Goal: Task Accomplishment & Management: Complete application form

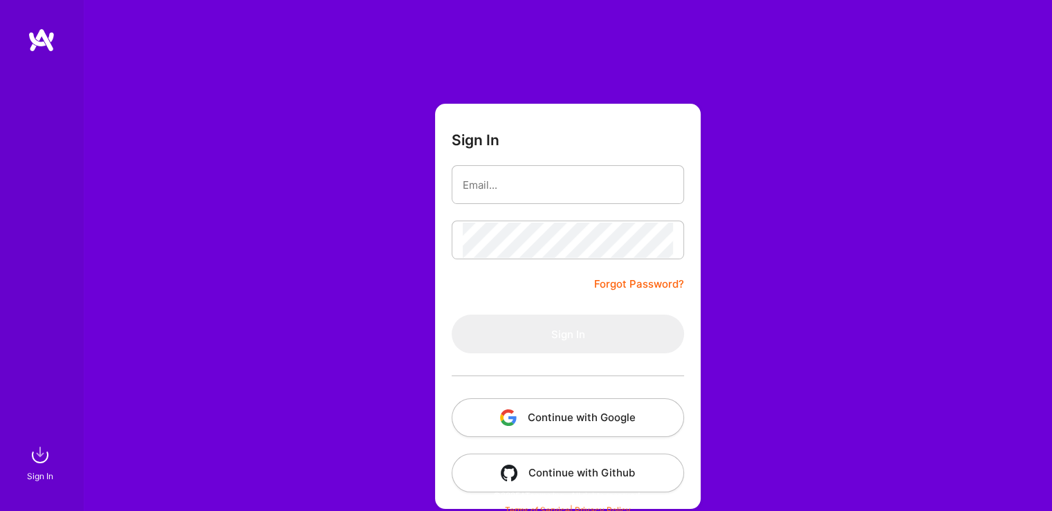
click at [461, 282] on form "Sign In Forgot Password? Sign In Continue with Google Continue with Github" at bounding box center [568, 306] width 266 height 405
type input "[EMAIL_ADDRESS][DOMAIN_NAME]"
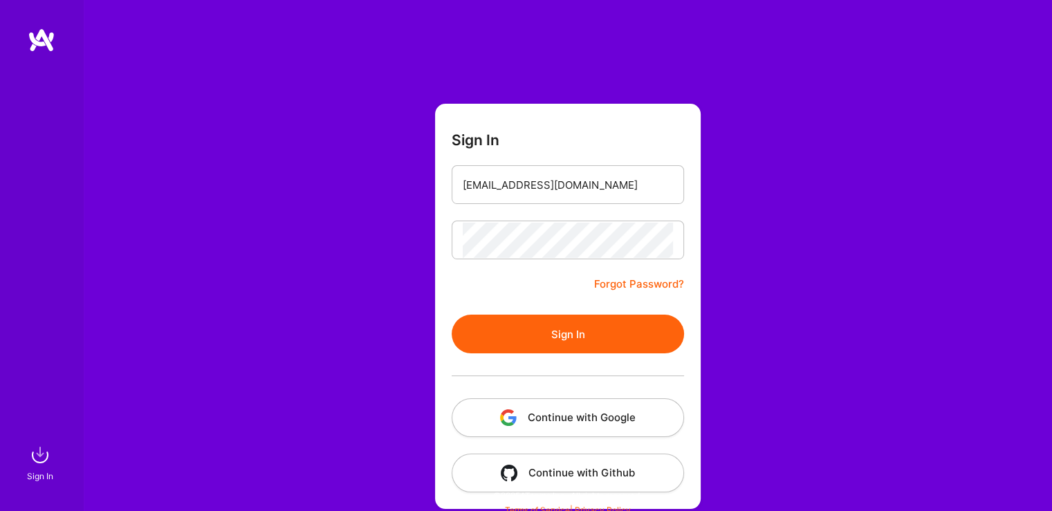
click at [589, 338] on button "Sign In" at bounding box center [568, 334] width 233 height 39
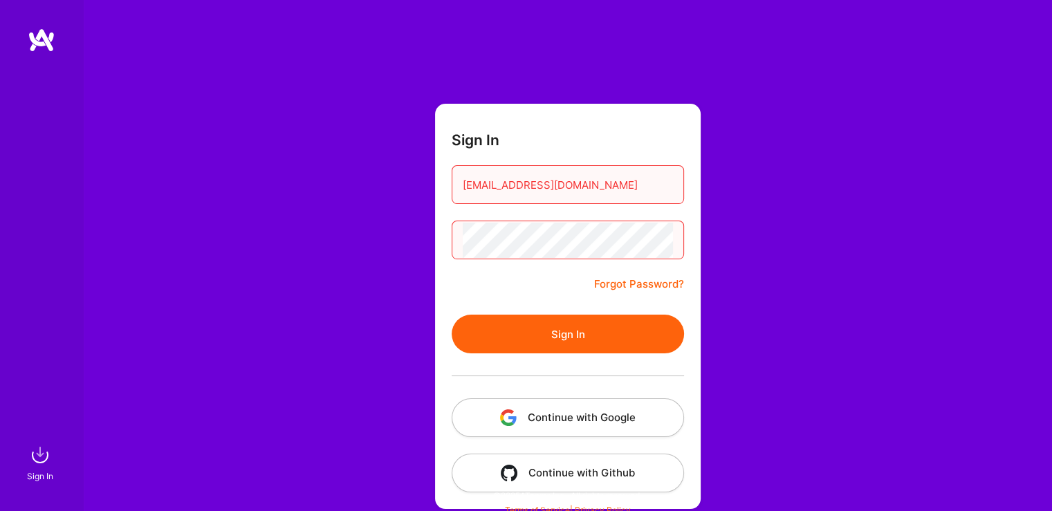
click at [569, 219] on form "Sign In [EMAIL_ADDRESS][DOMAIN_NAME] Forgot Password? Sign In Continue with Goo…" at bounding box center [568, 306] width 266 height 405
click at [637, 183] on input "[EMAIL_ADDRESS][DOMAIN_NAME]" at bounding box center [568, 184] width 210 height 35
click at [551, 322] on button "Sign In" at bounding box center [568, 334] width 233 height 39
click at [561, 410] on button "Continue with Google" at bounding box center [568, 418] width 233 height 39
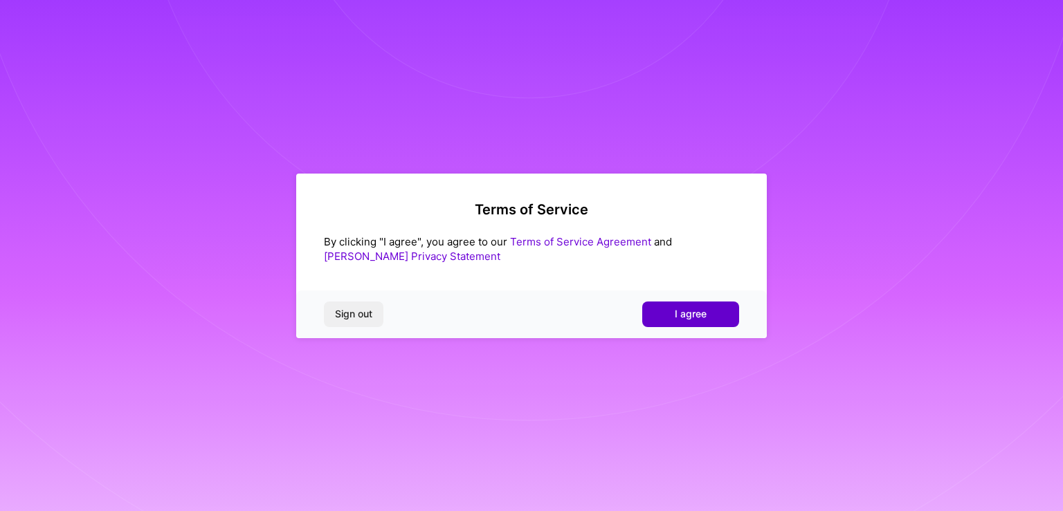
click at [677, 313] on span "I agree" at bounding box center [691, 314] width 32 height 14
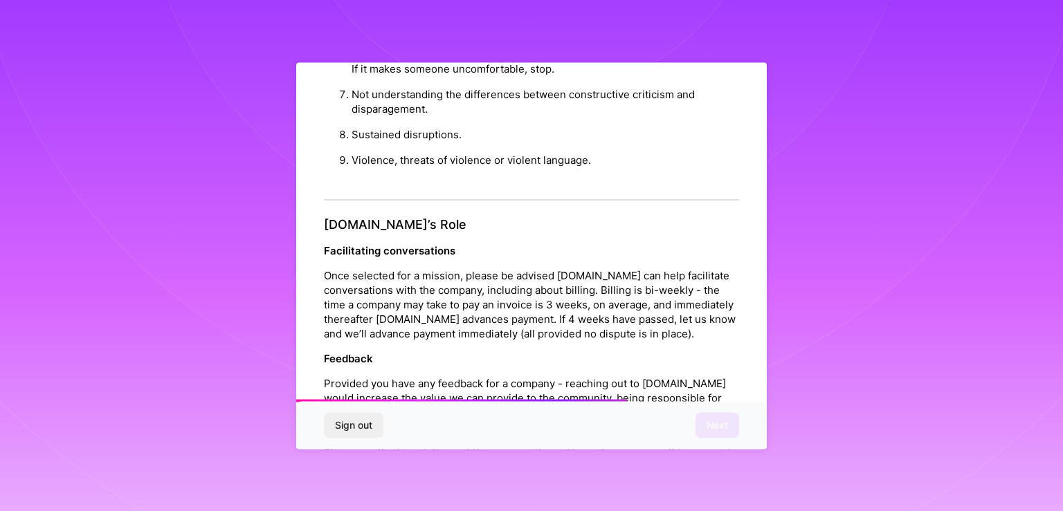
scroll to position [1574, 0]
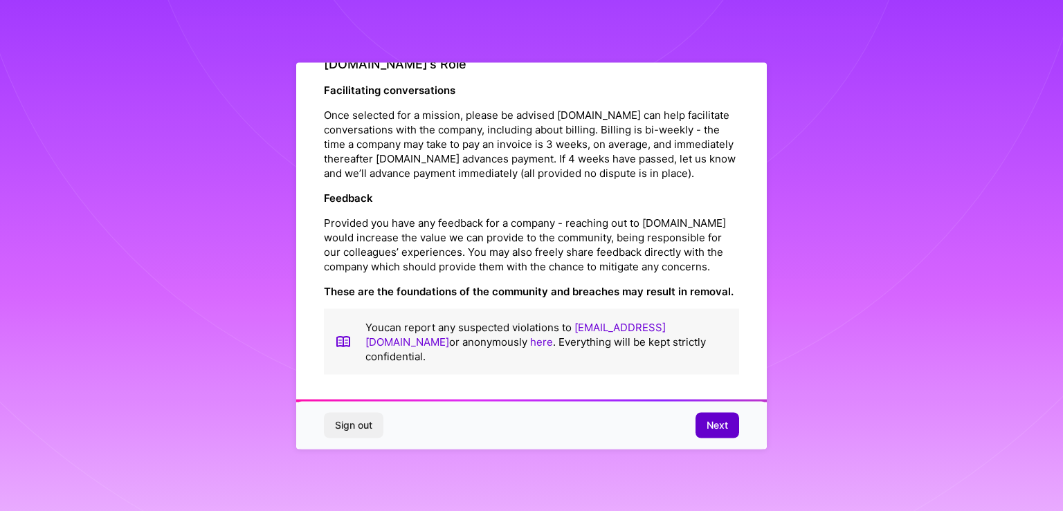
click at [718, 430] on span "Next" at bounding box center [717, 426] width 21 height 14
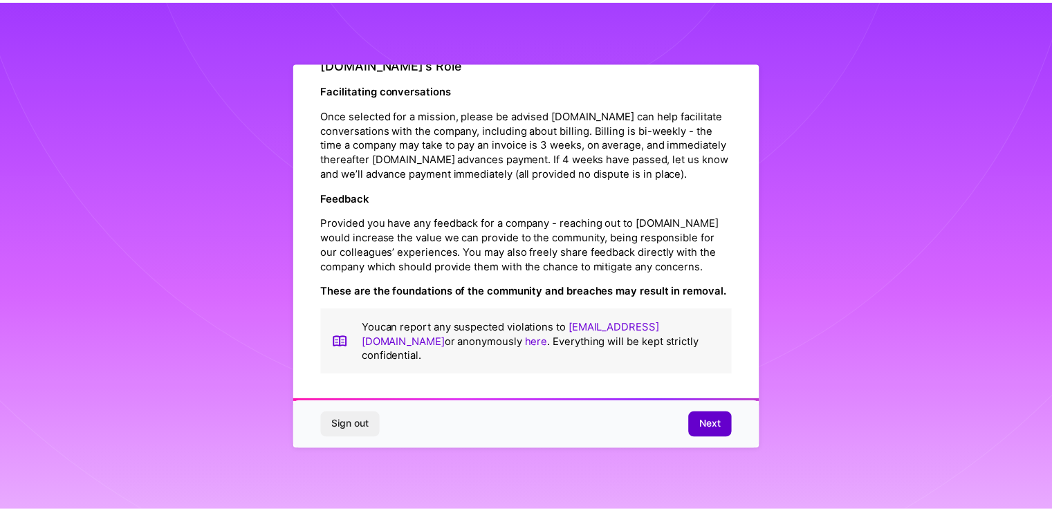
scroll to position [0, 0]
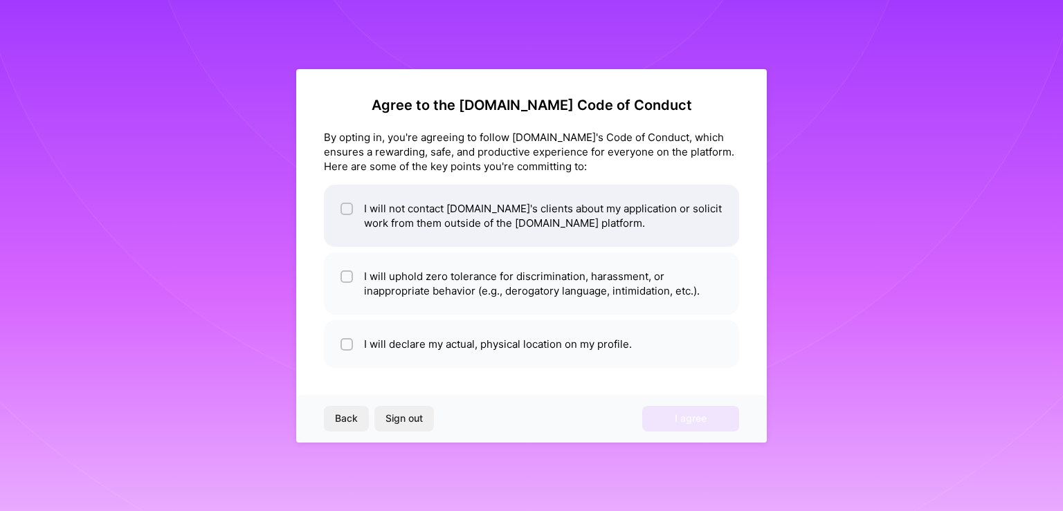
click at [340, 203] on div at bounding box center [346, 209] width 12 height 12
checkbox input "true"
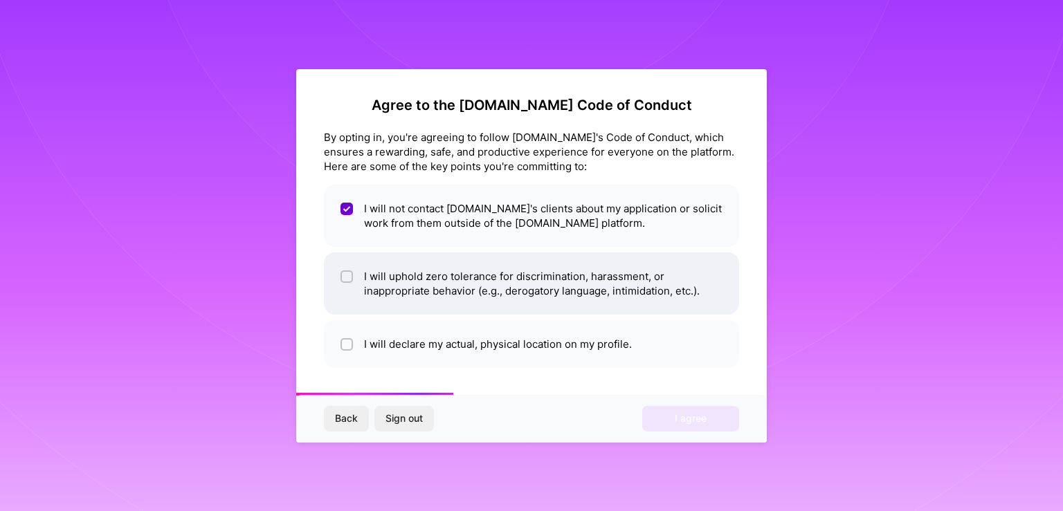
click at [355, 272] on li "I will uphold zero tolerance for discrimination, harassment, or inappropriate b…" at bounding box center [531, 284] width 415 height 62
checkbox input "true"
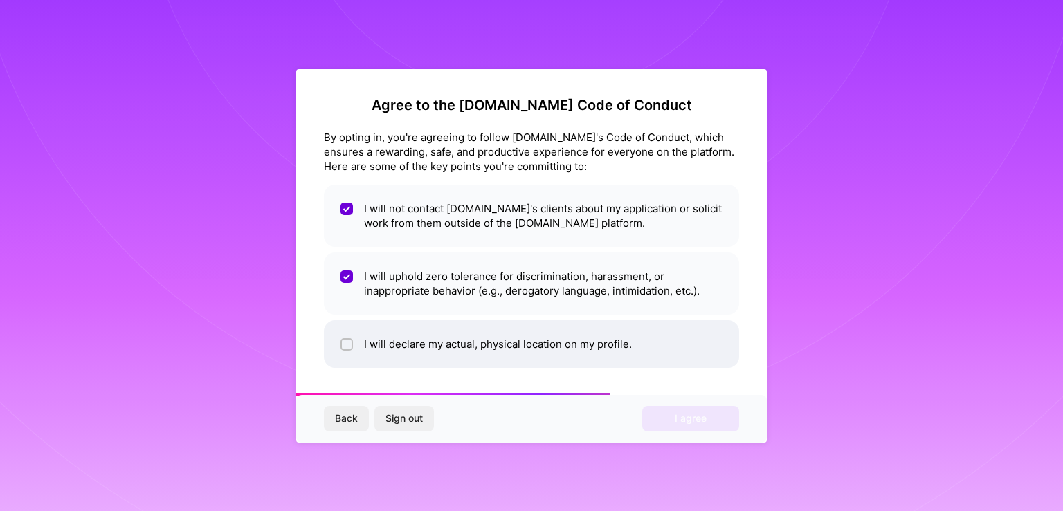
click at [349, 343] on input "checkbox" at bounding box center [348, 345] width 10 height 10
checkbox input "true"
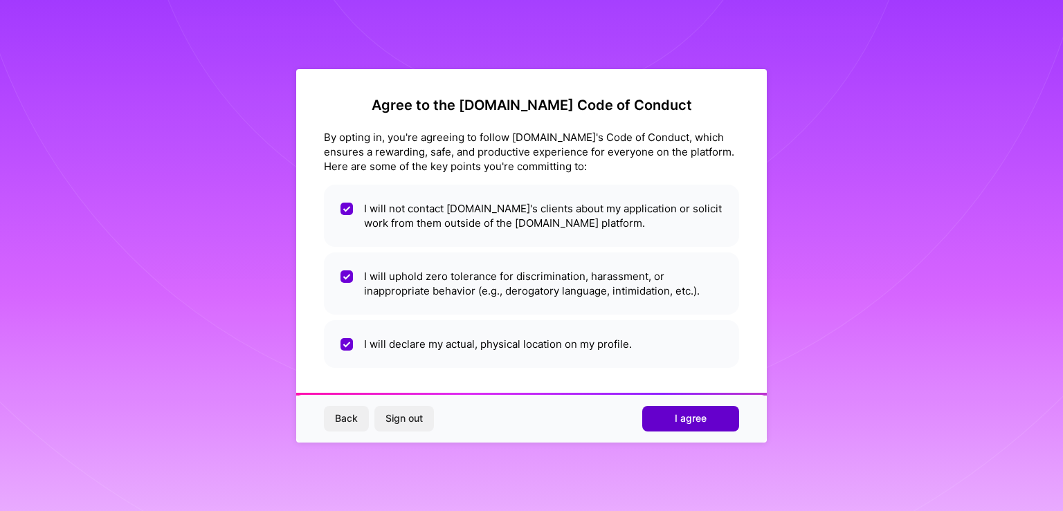
click at [677, 413] on span "I agree" at bounding box center [691, 419] width 32 height 14
